Goal: Information Seeking & Learning: Learn about a topic

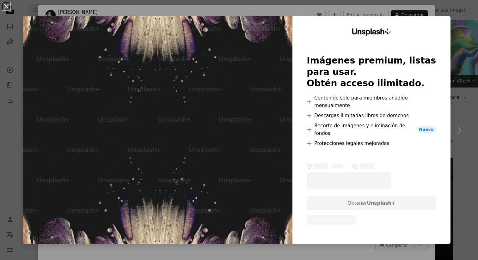
scroll to position [594, 0]
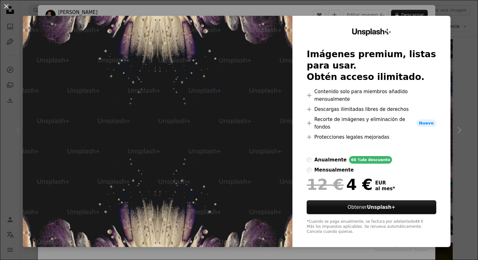
click at [464, 45] on div "An X shape Unsplash+ Imágenes premium, listas para usar. Obtén acceso ilimitado…" at bounding box center [239, 130] width 478 height 260
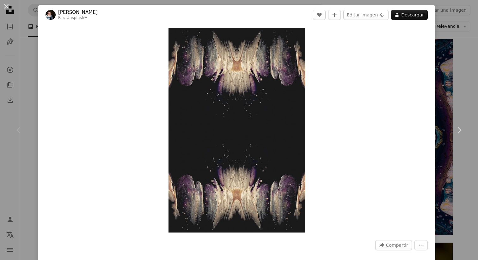
click at [29, 41] on div "An X shape Chevron left Chevron right [PERSON_NAME] Para Unsplash+ A heart A pl…" at bounding box center [239, 130] width 478 height 260
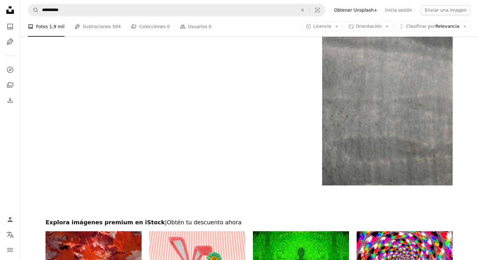
scroll to position [1124, 0]
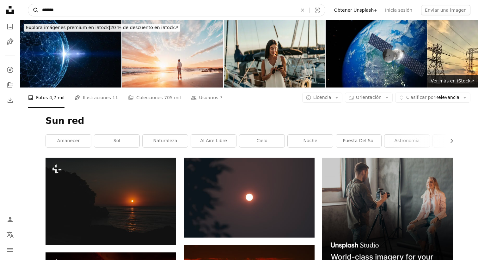
drag, startPoint x: 64, startPoint y: 7, endPoint x: 33, endPoint y: 7, distance: 31.0
click at [32, 7] on form "A magnifying glass ******* An X shape Visual search" at bounding box center [177, 10] width 298 height 13
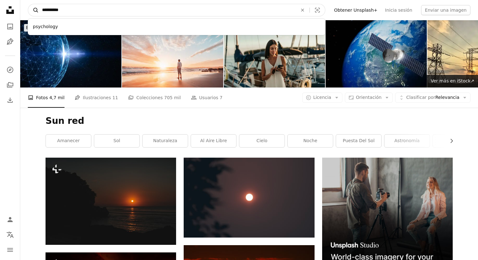
type input "**********"
click at [28, 4] on button "A magnifying glass" at bounding box center [33, 10] width 11 height 12
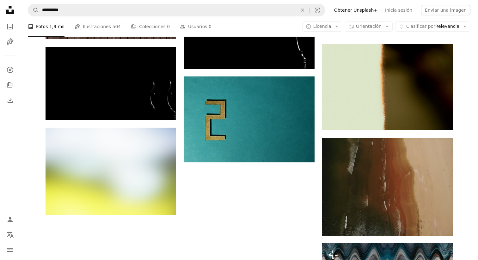
scroll to position [795, 0]
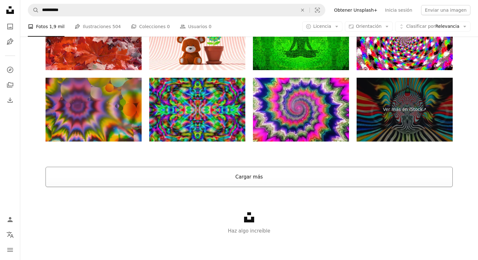
click at [223, 179] on button "Cargar más" at bounding box center [249, 177] width 407 height 20
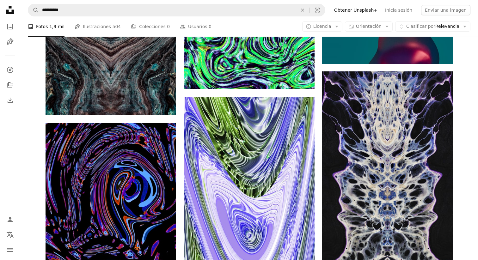
scroll to position [4531, 0]
